Goal: Task Accomplishment & Management: Use online tool/utility

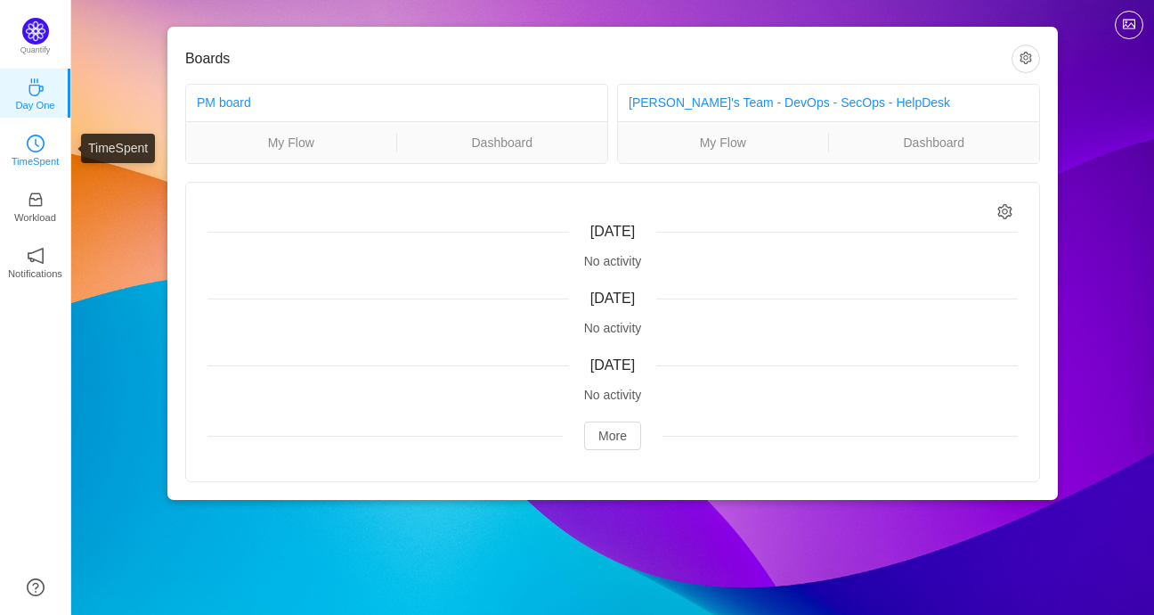
click at [36, 148] on icon "icon: clock-circle" at bounding box center [36, 143] width 18 height 18
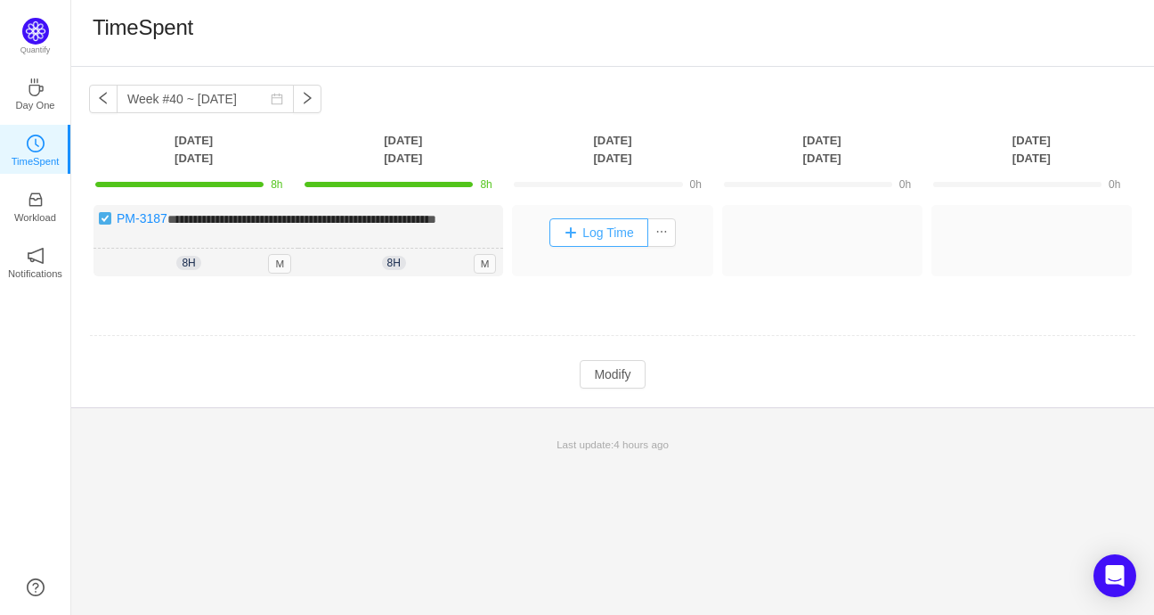
click at [623, 227] on button "Log Time" at bounding box center [599, 232] width 99 height 28
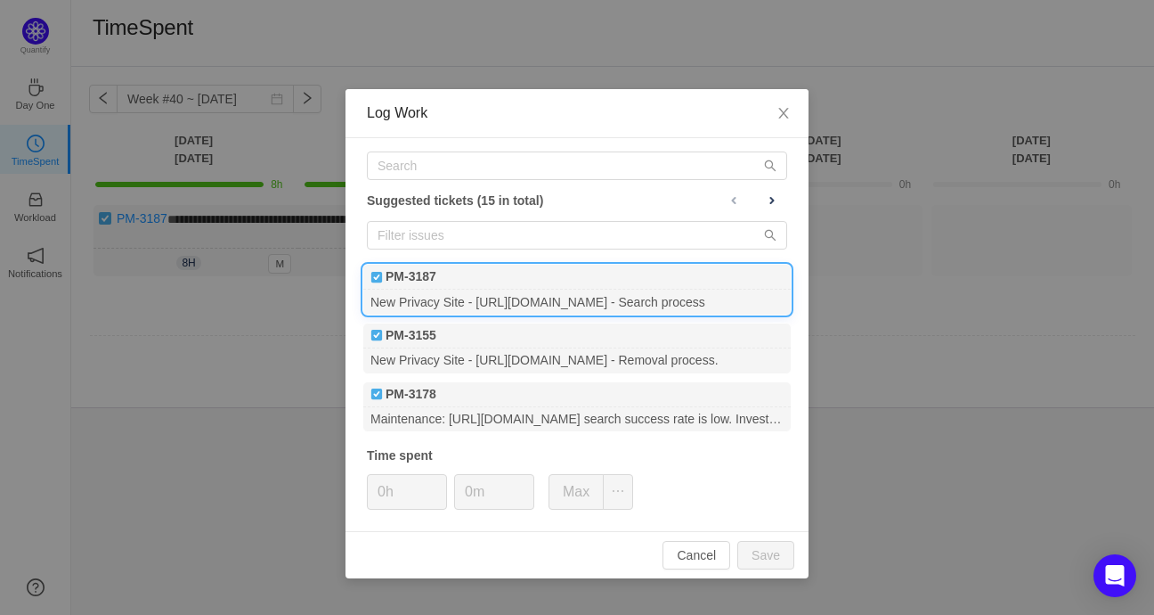
click at [598, 289] on div "New Privacy Site - [URL][DOMAIN_NAME] - Search process" at bounding box center [576, 301] width 427 height 24
click at [775, 548] on button "Save" at bounding box center [765, 555] width 57 height 28
type input "0h"
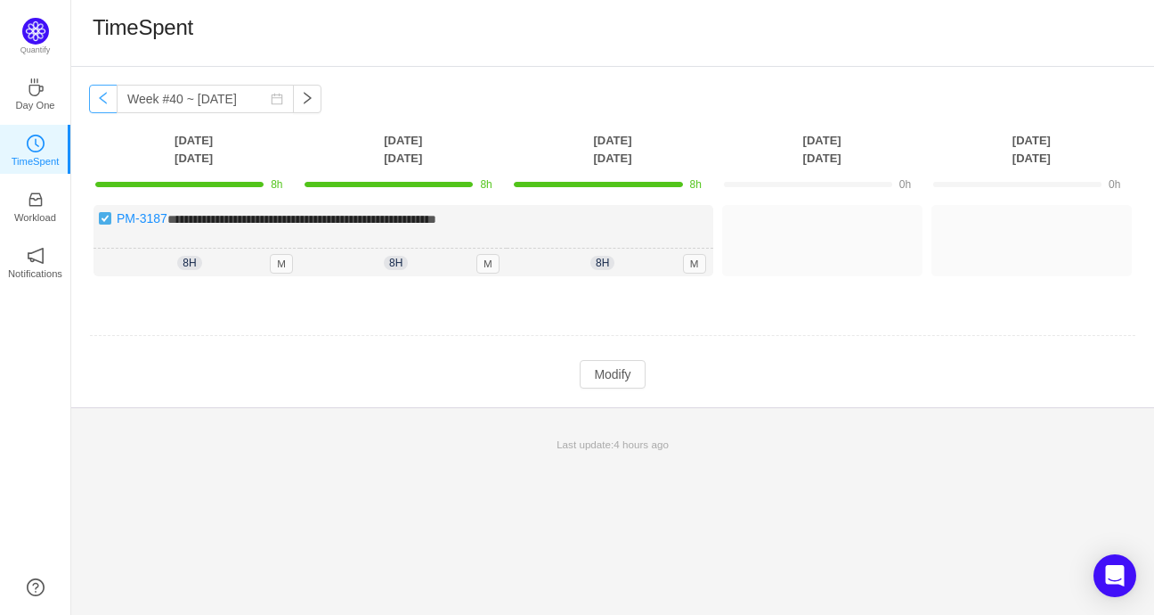
click at [107, 102] on button "button" at bounding box center [103, 99] width 28 height 28
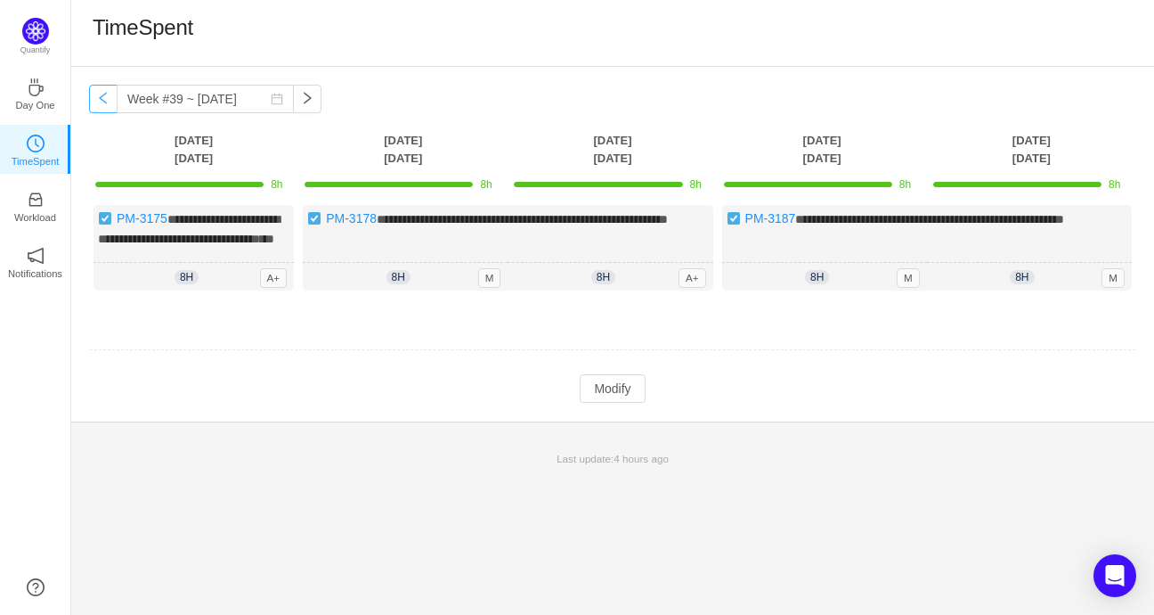
click at [107, 102] on button "button" at bounding box center [103, 99] width 28 height 28
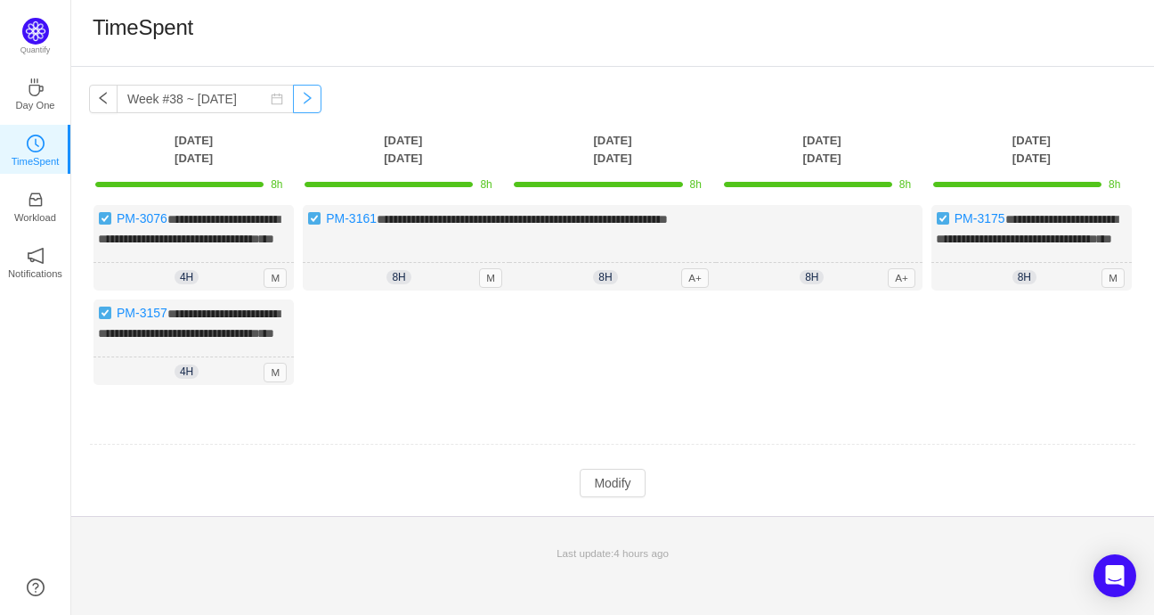
click at [302, 99] on button "button" at bounding box center [307, 99] width 28 height 28
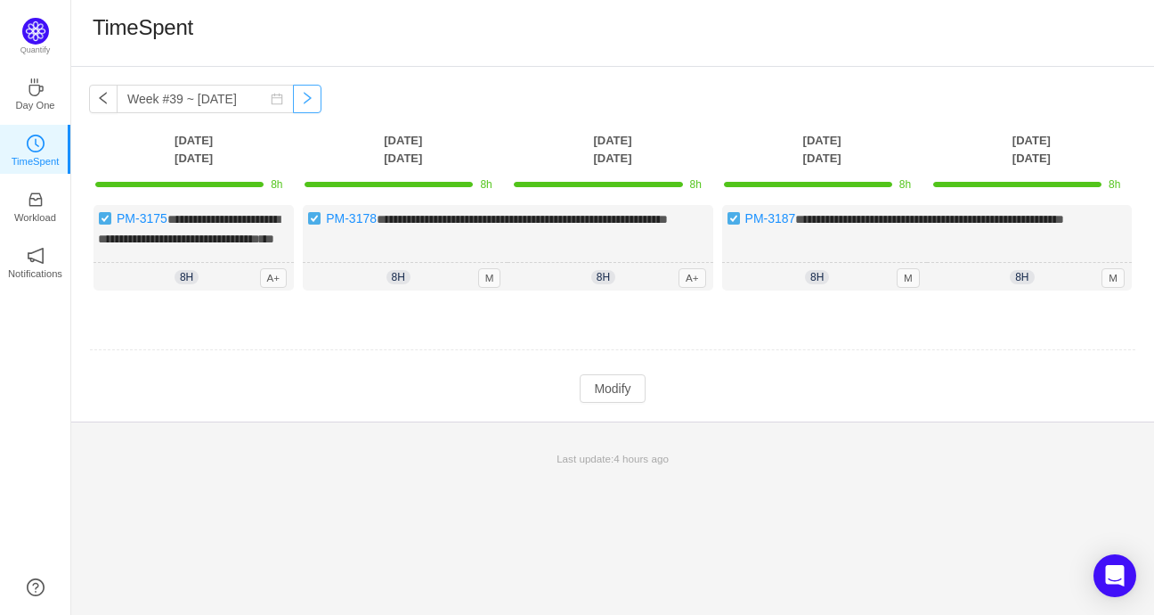
click at [302, 99] on button "button" at bounding box center [307, 99] width 28 height 28
type input "Week #40 ~ [DATE]"
